Goal: Find specific page/section: Find specific page/section

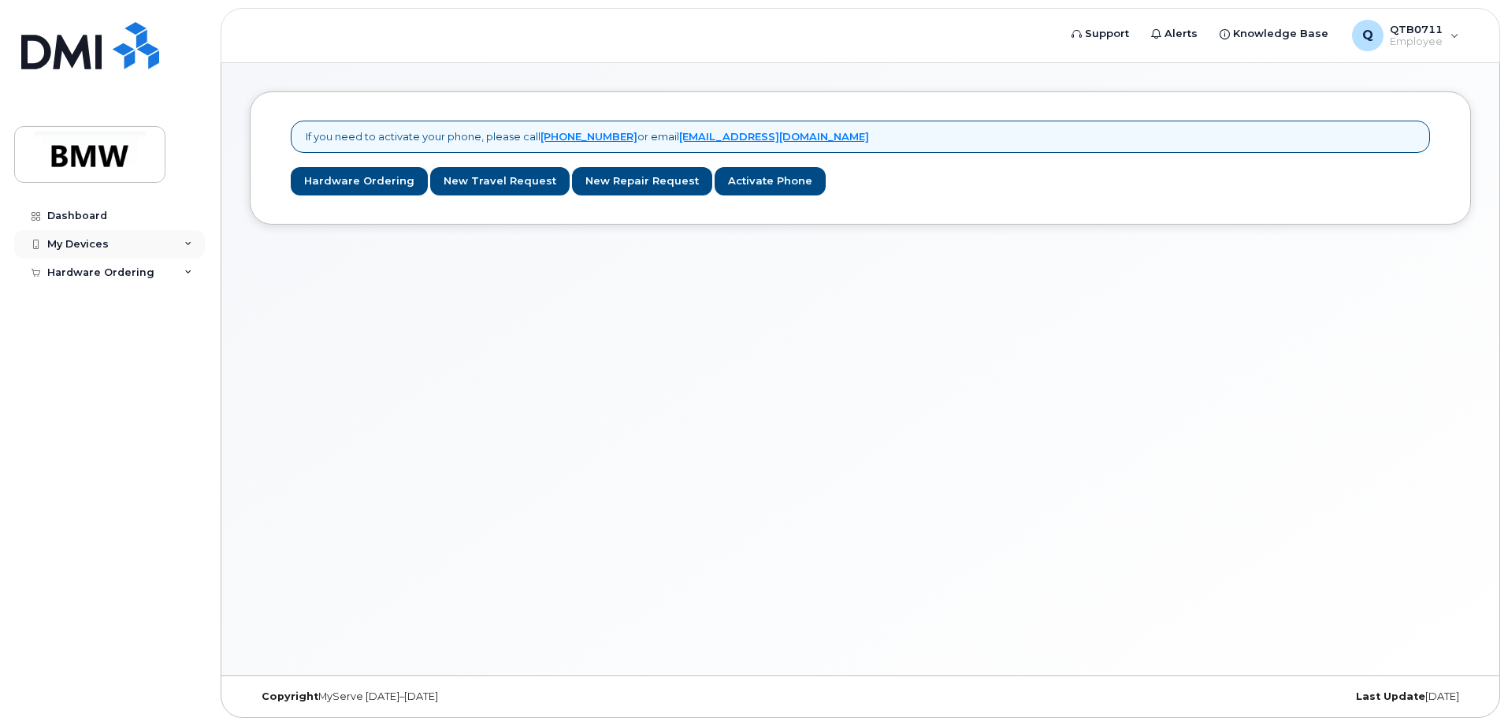
click at [148, 234] on div "My Devices" at bounding box center [109, 244] width 191 height 28
click at [188, 239] on div "My Devices" at bounding box center [109, 244] width 191 height 28
click at [184, 292] on div "Hardware Ordering" at bounding box center [109, 302] width 191 height 28
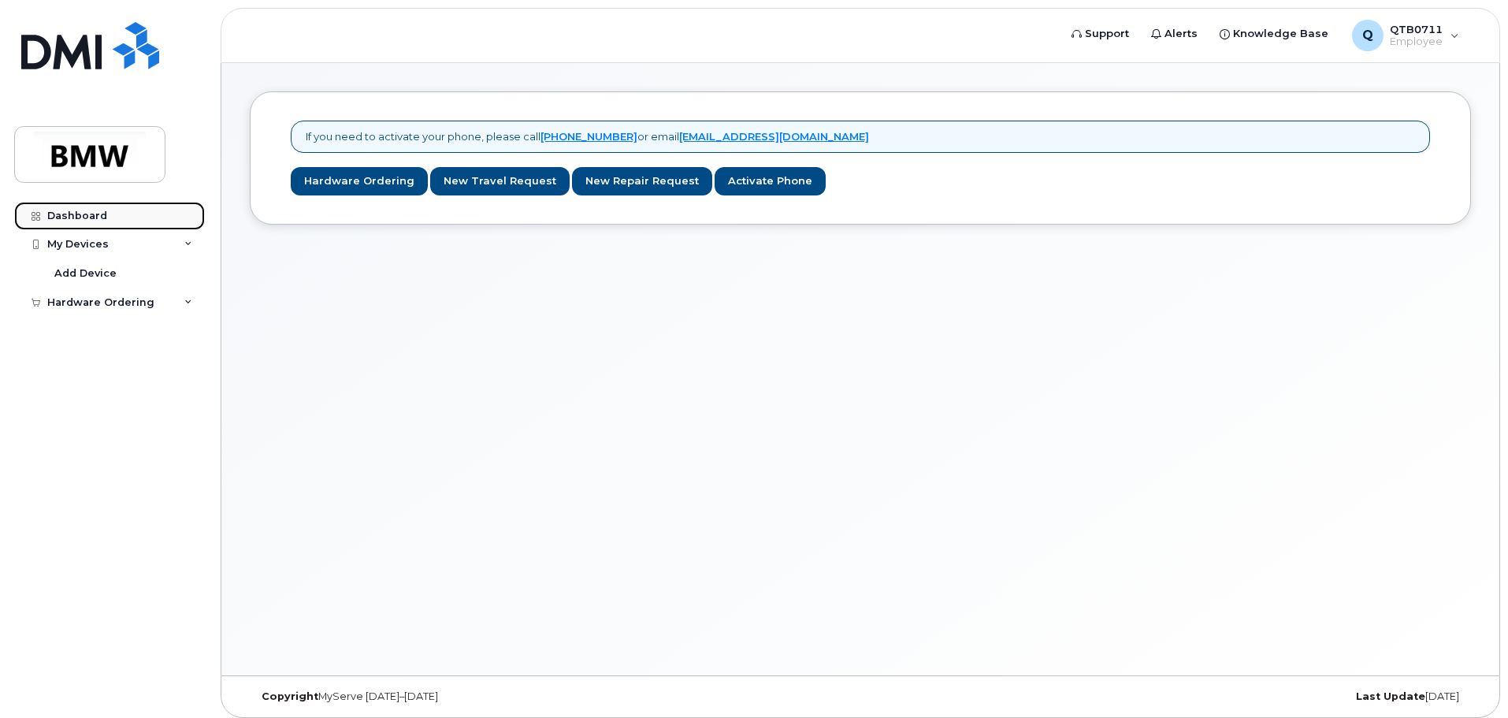
click at [70, 212] on div "Dashboard" at bounding box center [77, 216] width 60 height 13
